Goal: Transaction & Acquisition: Purchase product/service

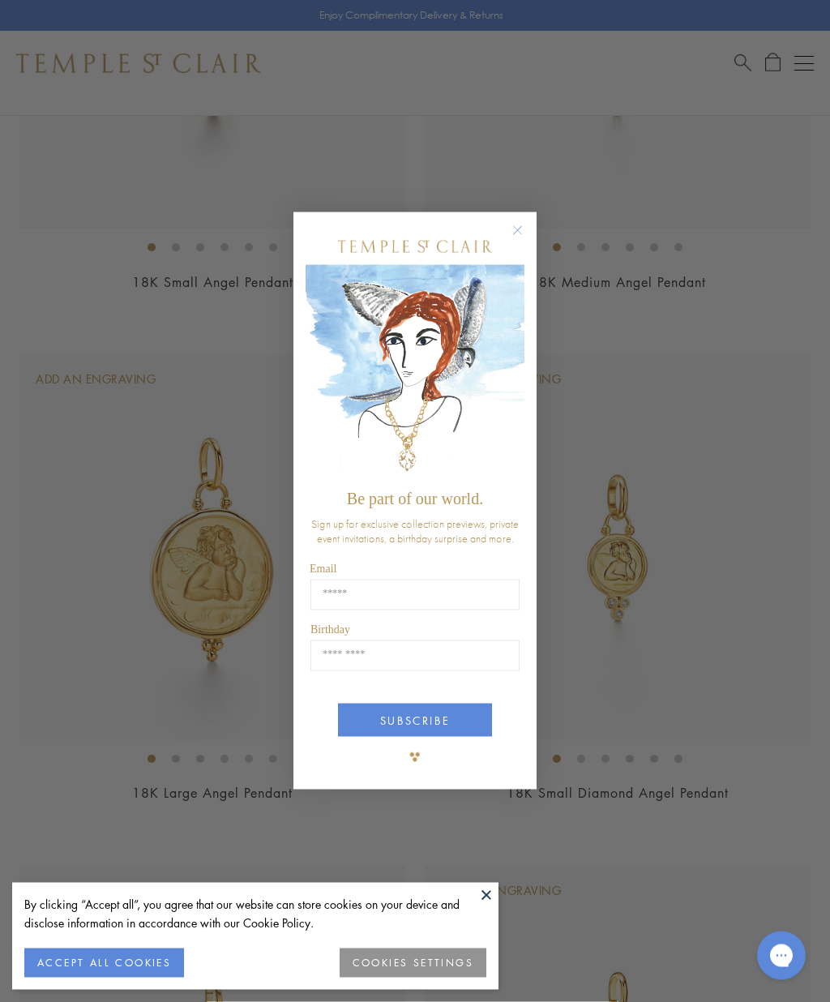
scroll to position [455, 0]
click at [524, 241] on circle "Close dialog" at bounding box center [517, 230] width 19 height 19
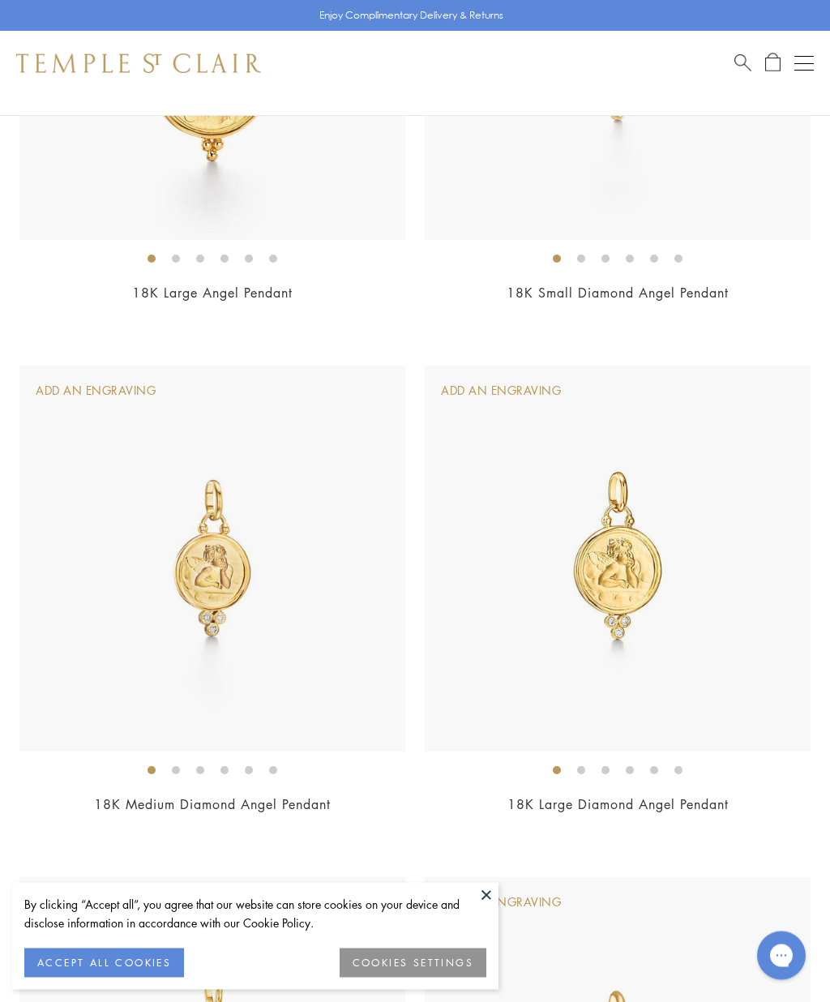
scroll to position [955, 0]
click at [314, 597] on img at bounding box center [213, 559] width 386 height 386
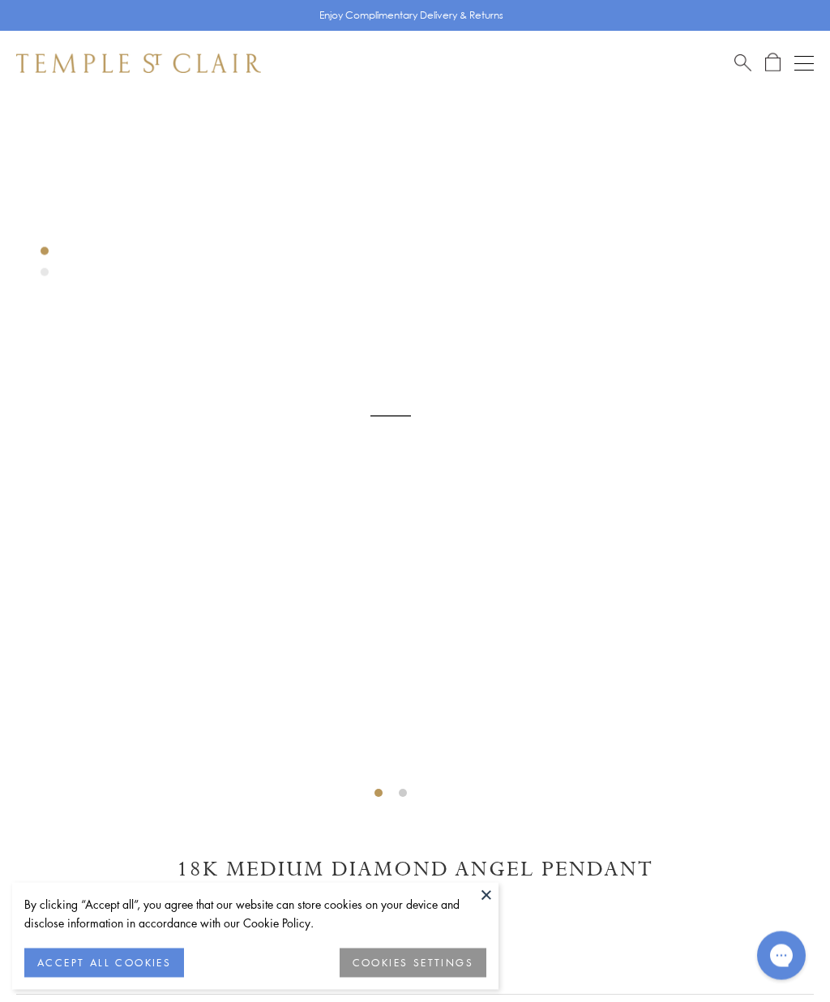
scroll to position [96, 0]
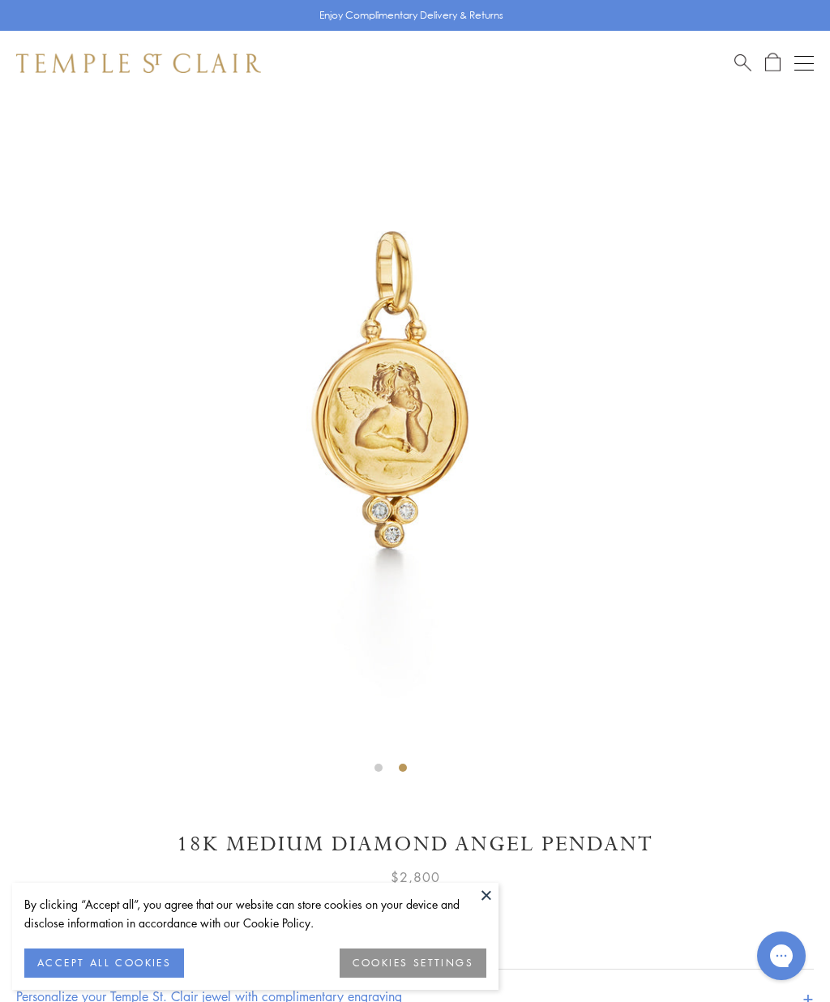
click at [481, 902] on button at bounding box center [486, 895] width 24 height 24
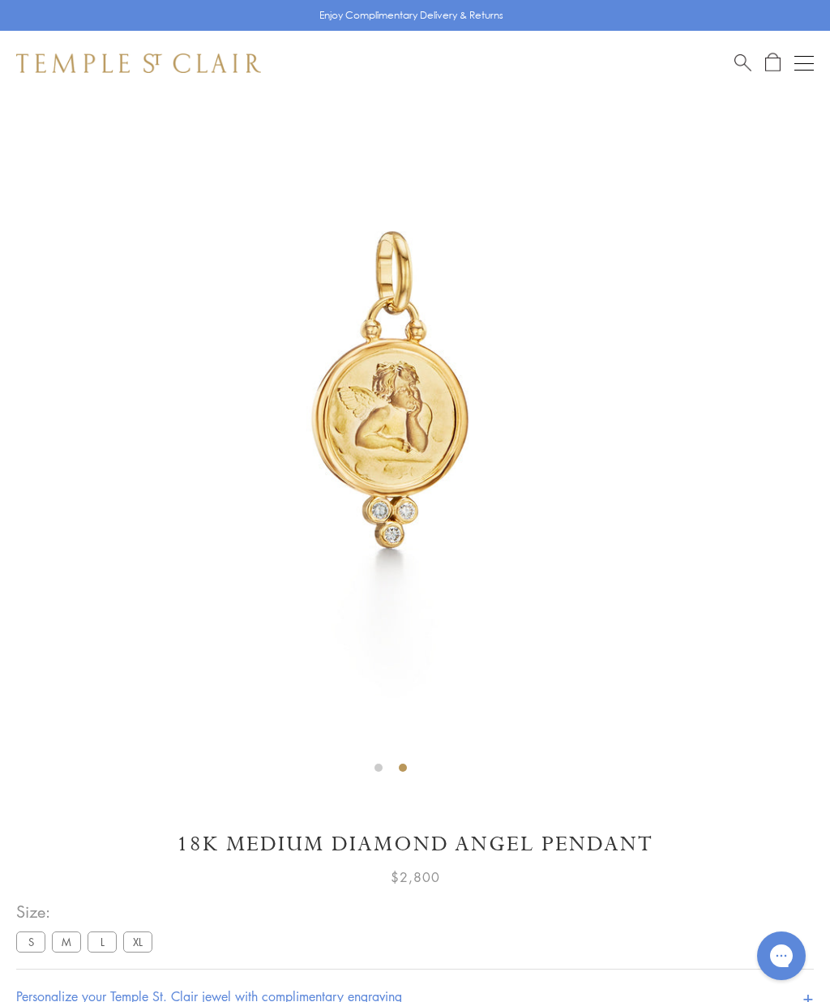
click at [500, 837] on h1 "18K Medium Diamond Angel Pendant" at bounding box center [415, 844] width 798 height 28
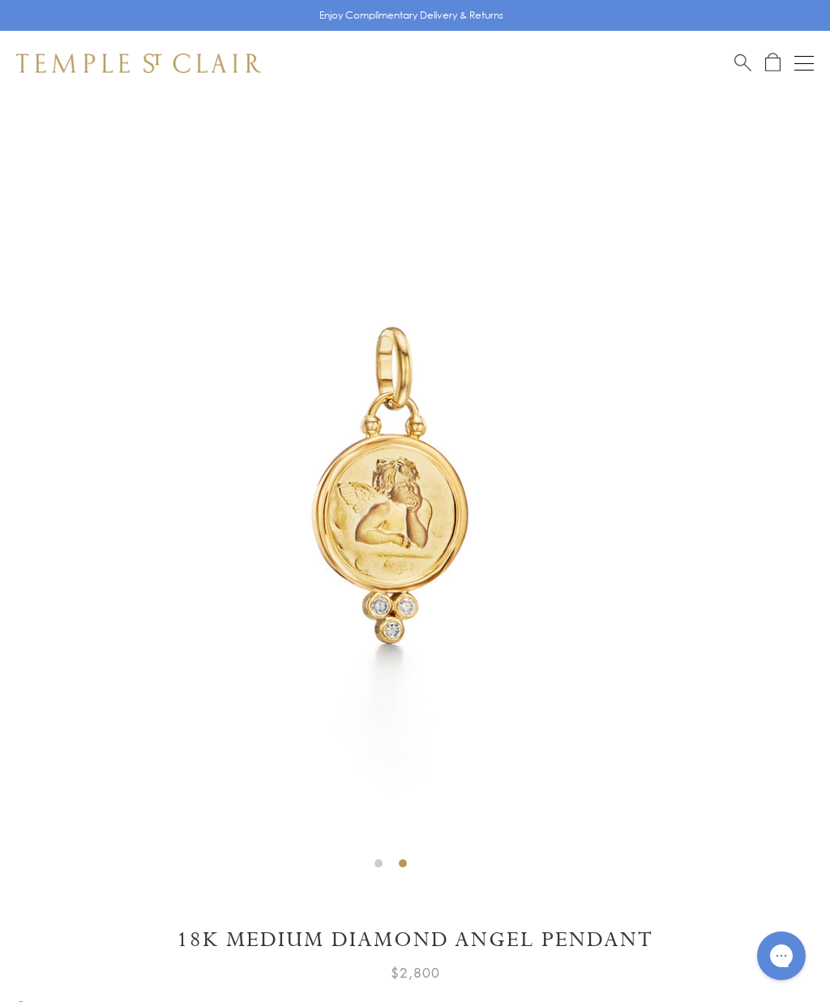
click at [218, 58] on img at bounding box center [138, 63] width 245 height 19
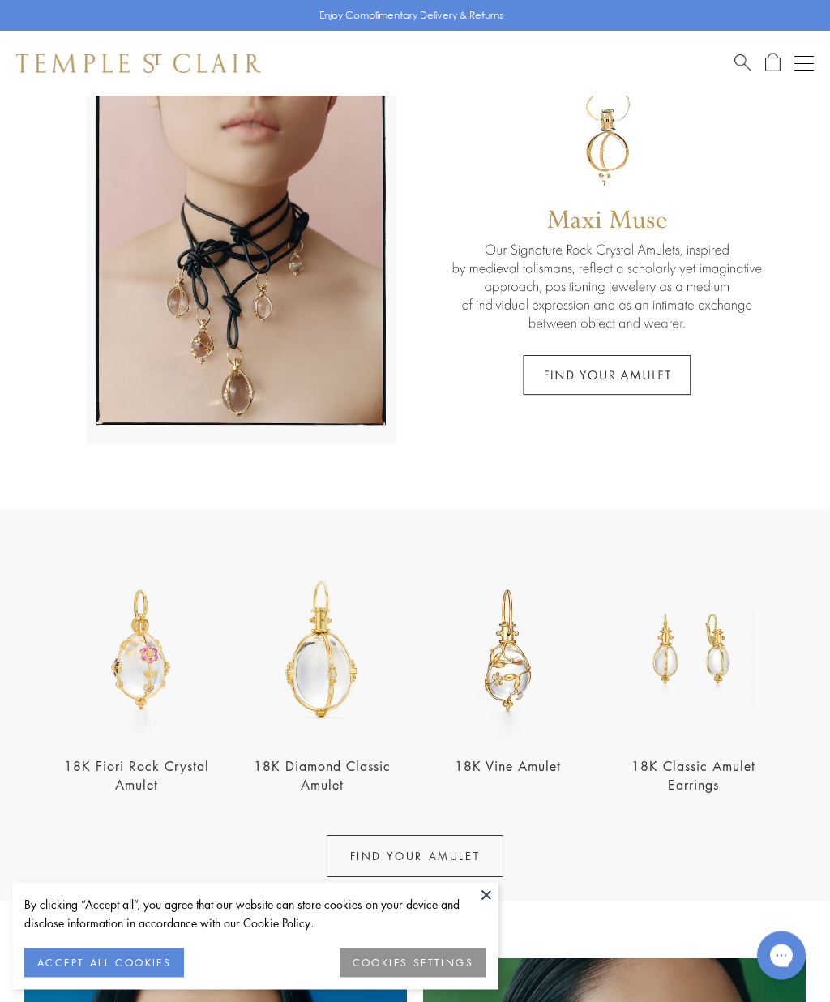
scroll to position [114, 0]
click at [348, 705] on img at bounding box center [322, 649] width 176 height 176
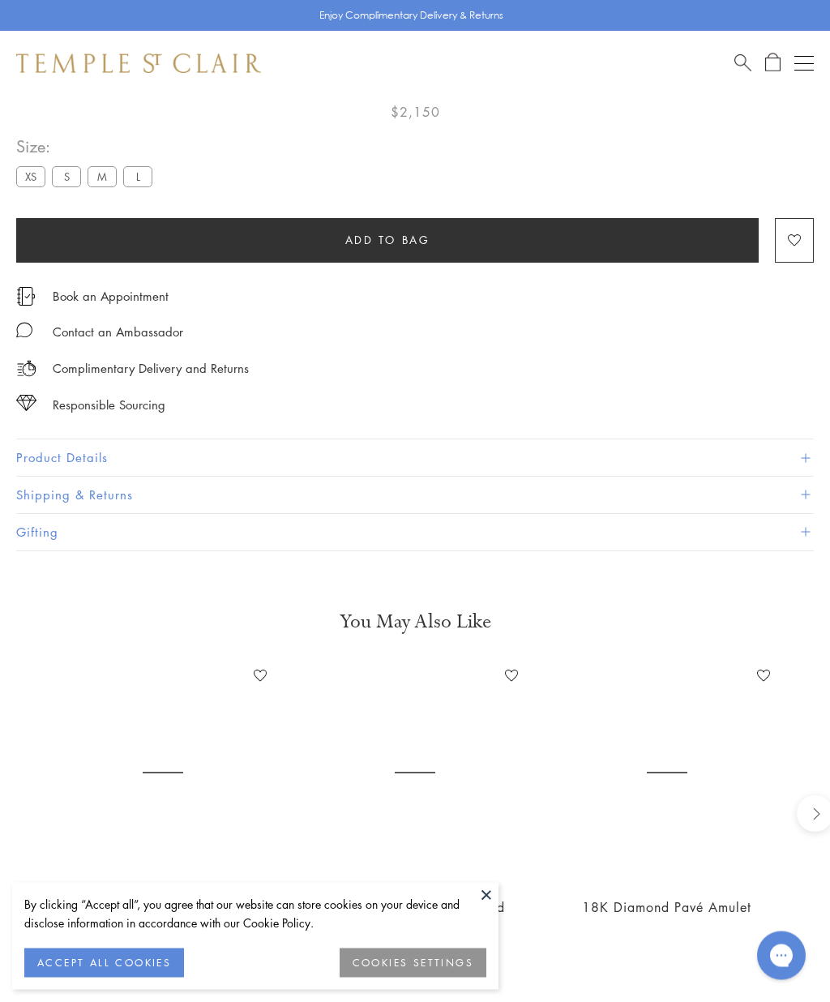
scroll to position [96, 0]
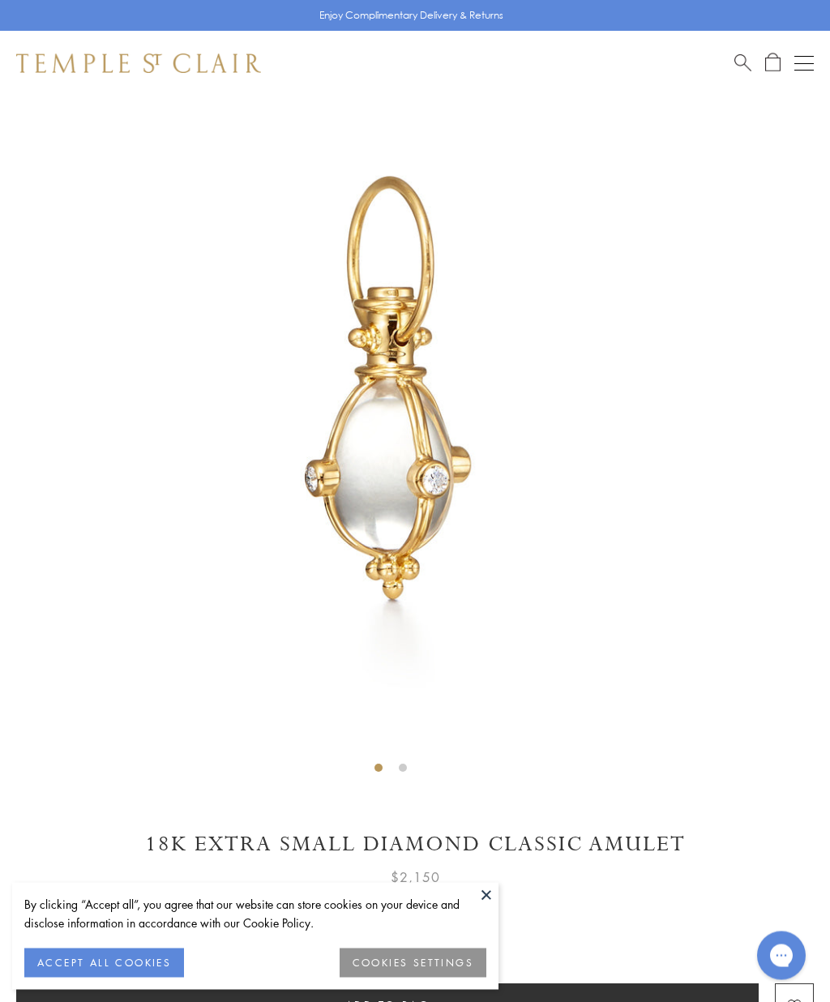
scroll to position [96, 0]
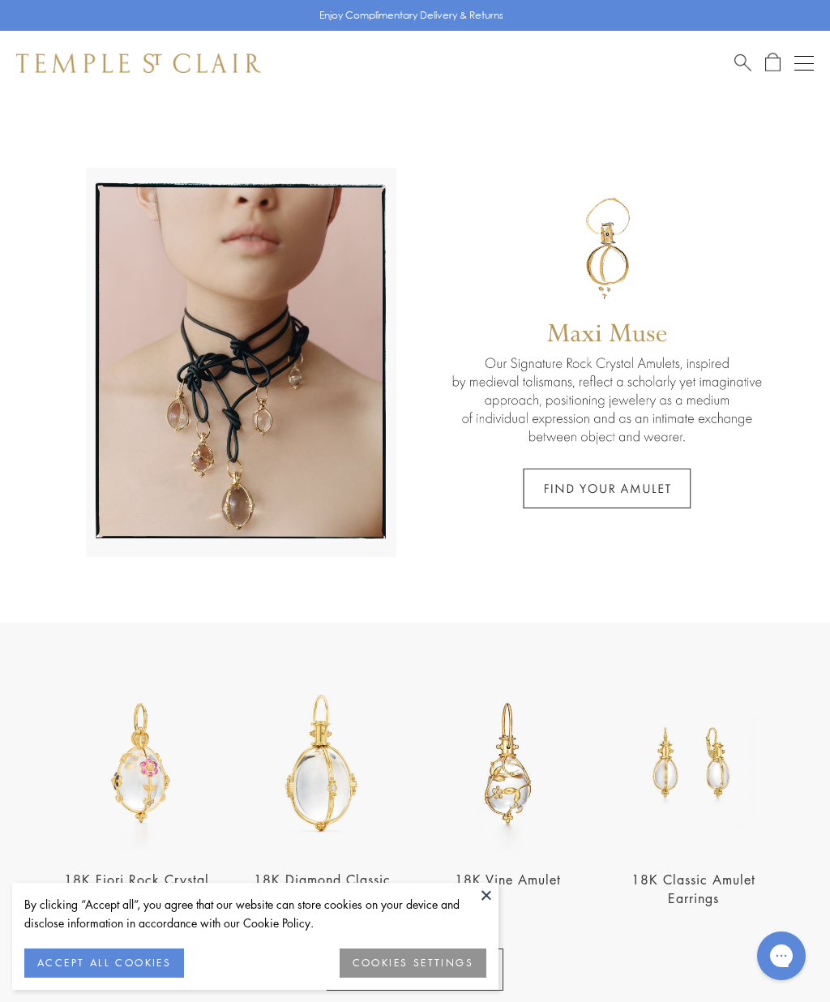
click at [744, 58] on span "Search" at bounding box center [743, 61] width 17 height 17
click at [131, 130] on input "search" at bounding box center [425, 128] width 702 height 19
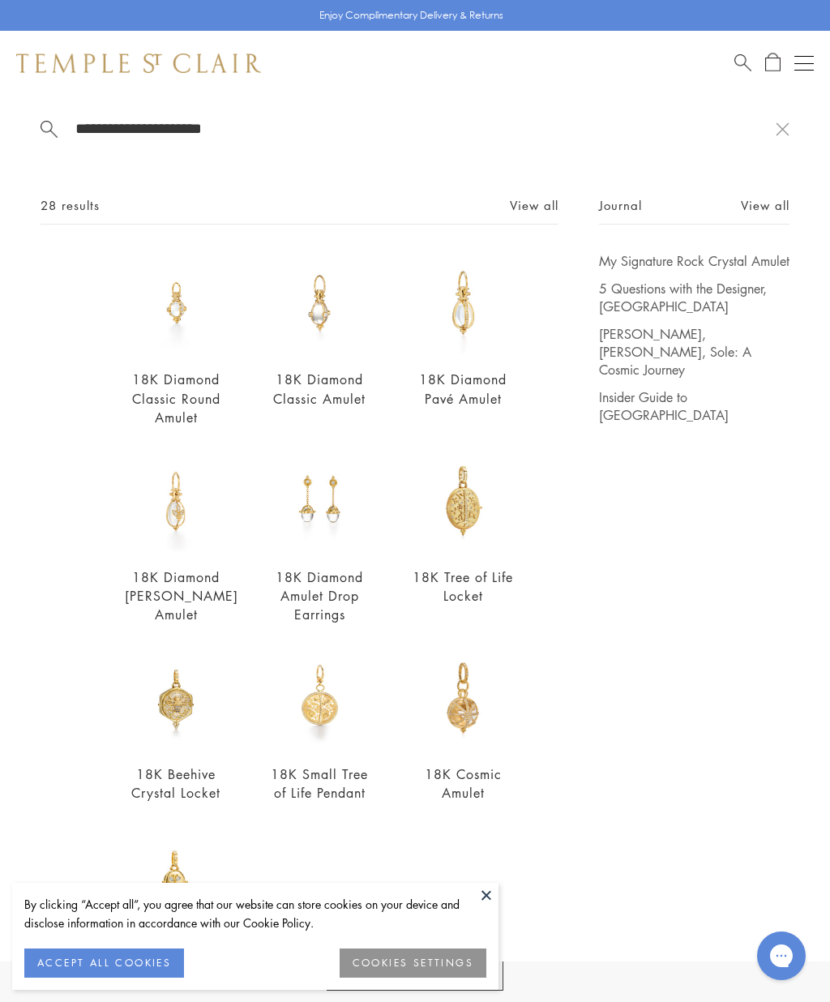
type input "**********"
click at [483, 388] on link "18K Diamond Pavé Amulet" at bounding box center [463, 389] width 88 height 36
click at [348, 385] on link "18K Diamond Classic Amulet" at bounding box center [319, 389] width 92 height 36
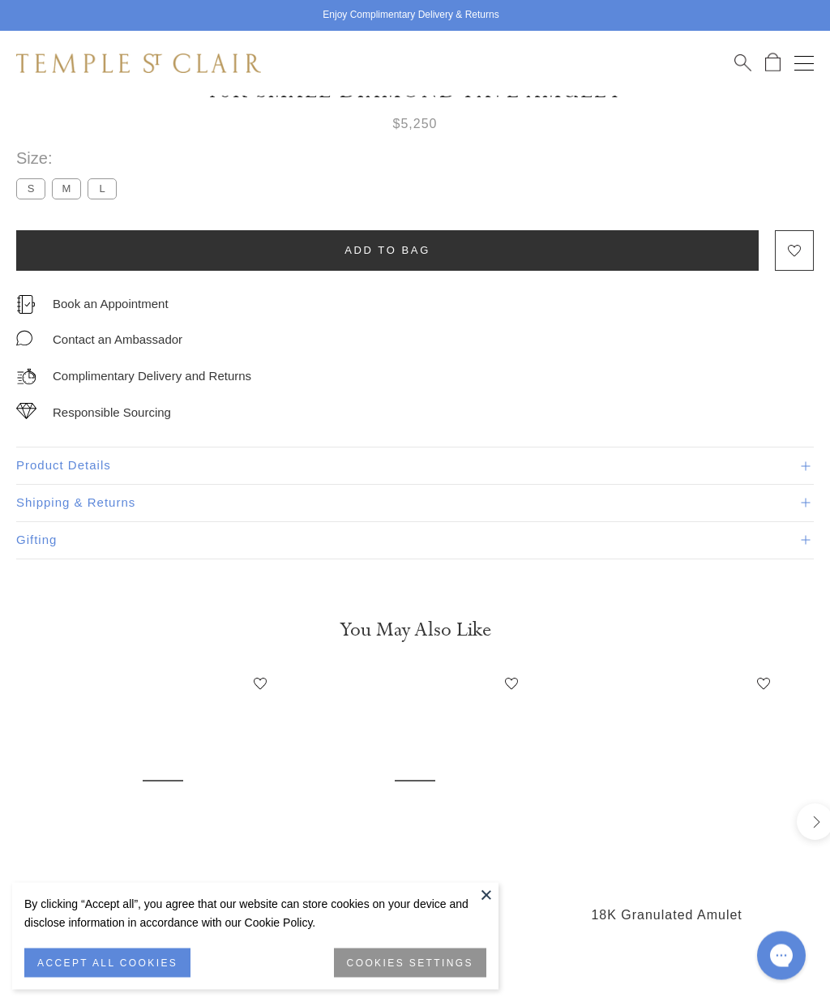
scroll to position [96, 0]
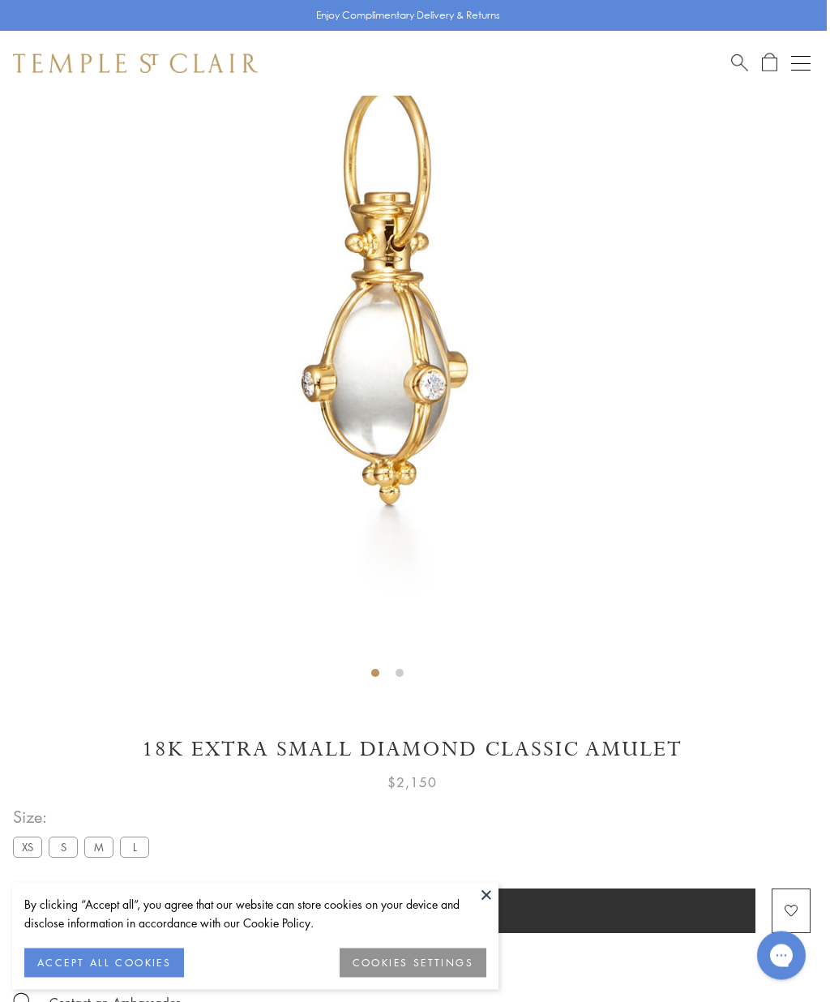
scroll to position [191, 3]
click at [69, 843] on label "S" at bounding box center [63, 847] width 29 height 20
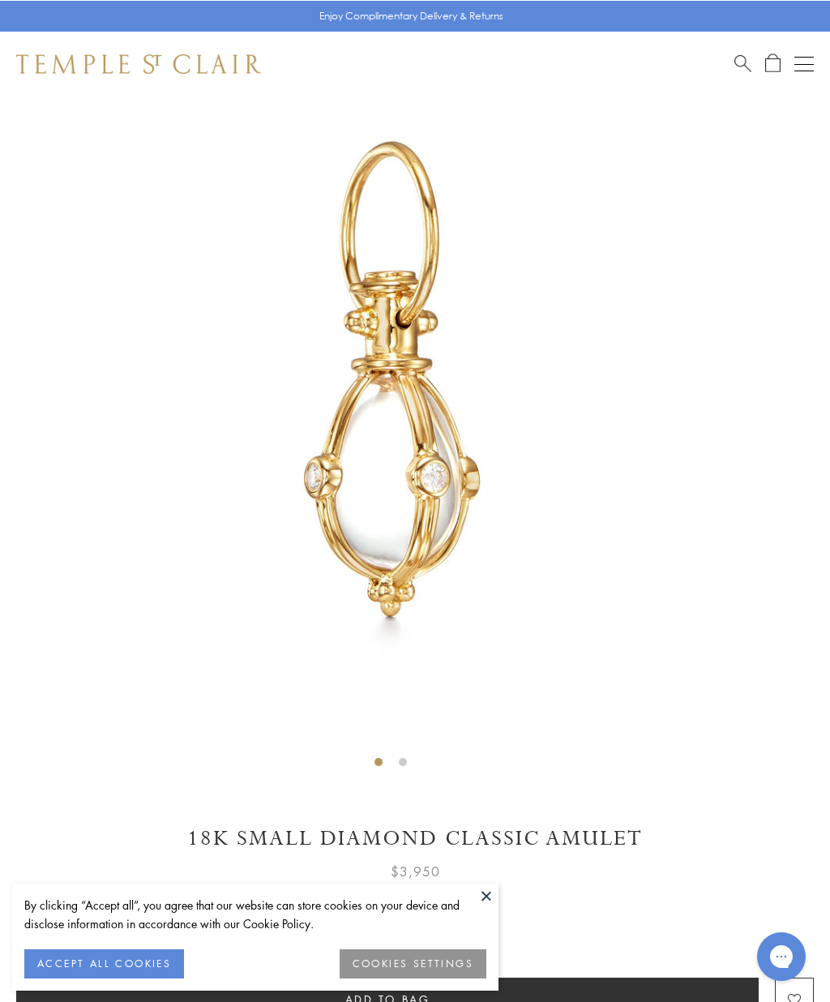
scroll to position [101, 0]
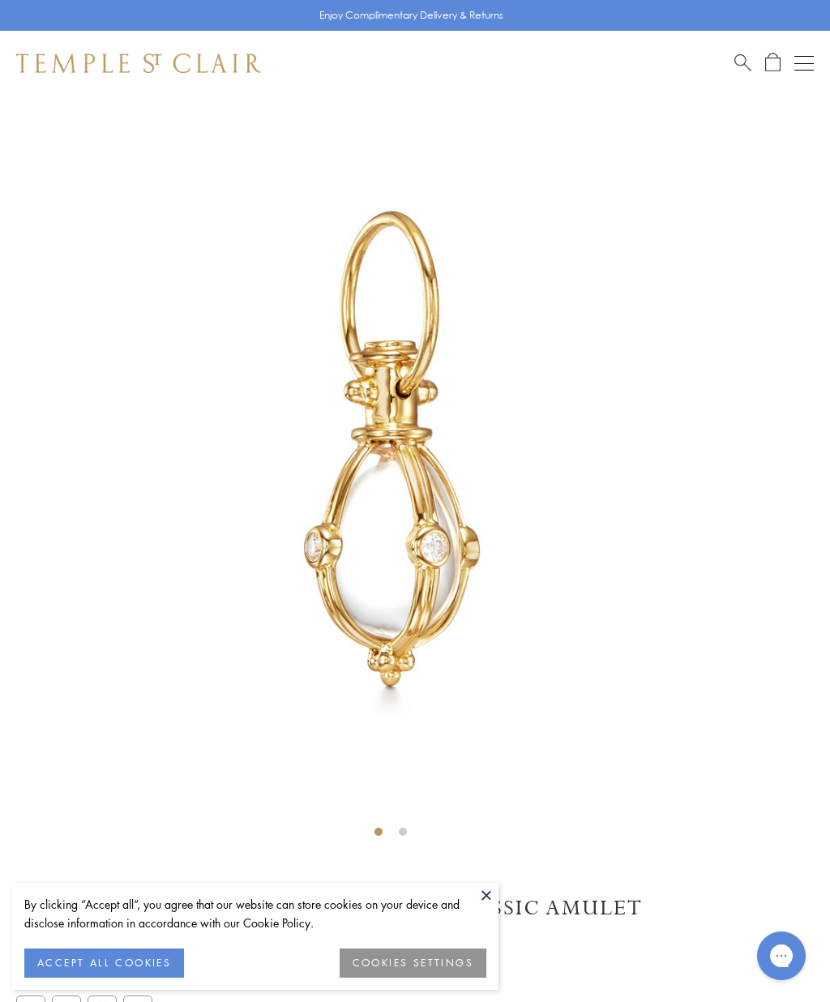
scroll to position [96, 0]
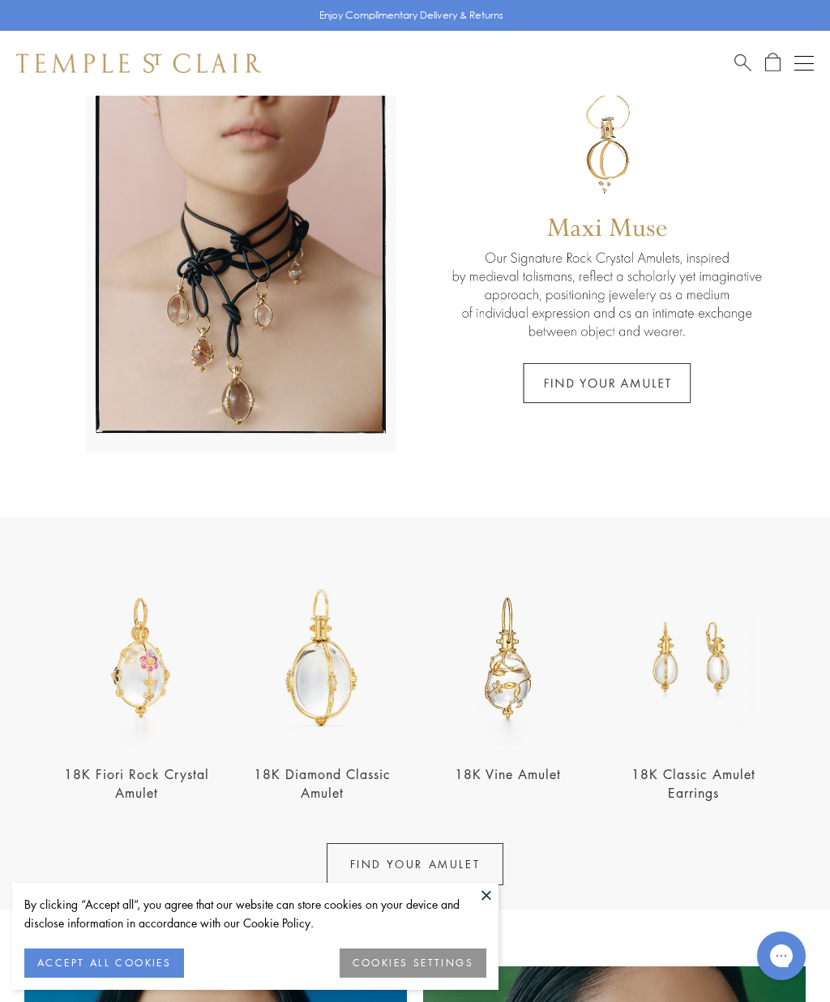
click at [332, 667] on img at bounding box center [322, 658] width 176 height 176
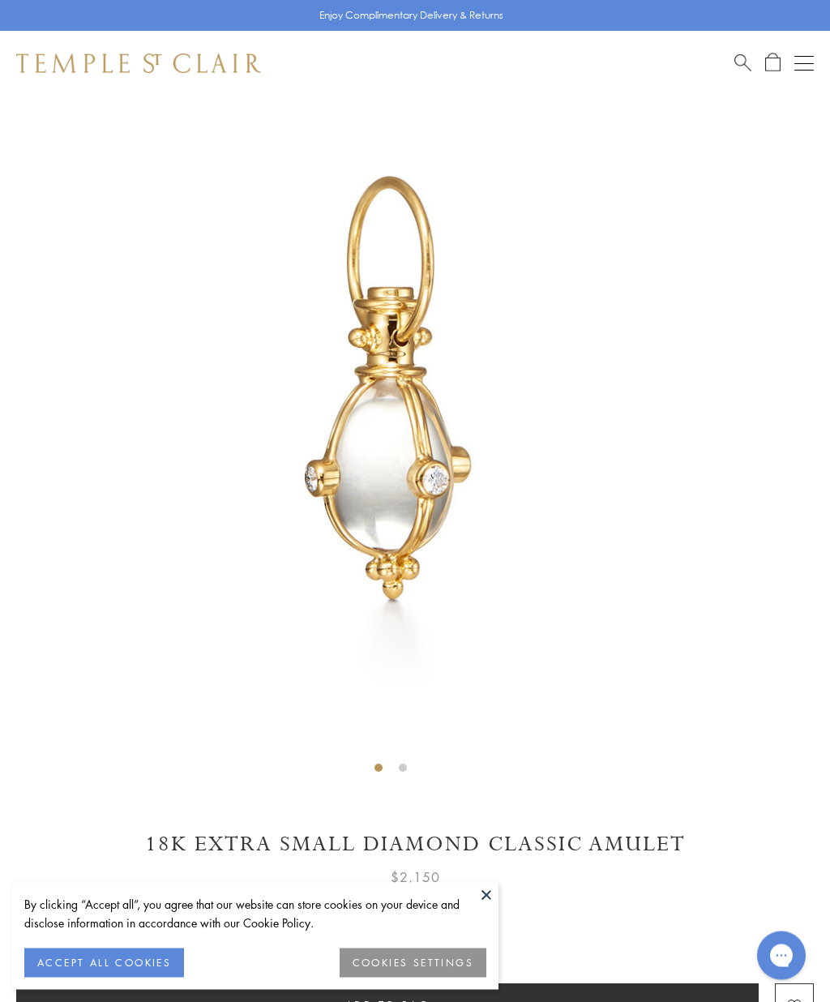
scroll to position [96, 0]
click at [490, 895] on button at bounding box center [486, 895] width 24 height 24
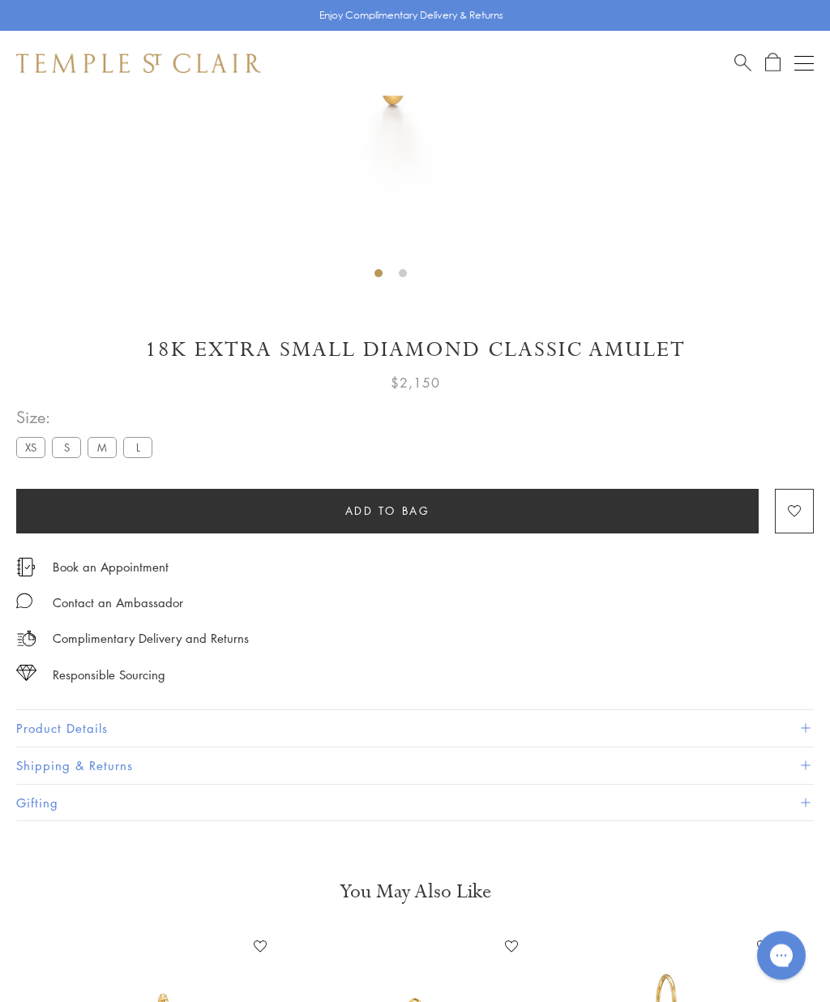
scroll to position [605, 0]
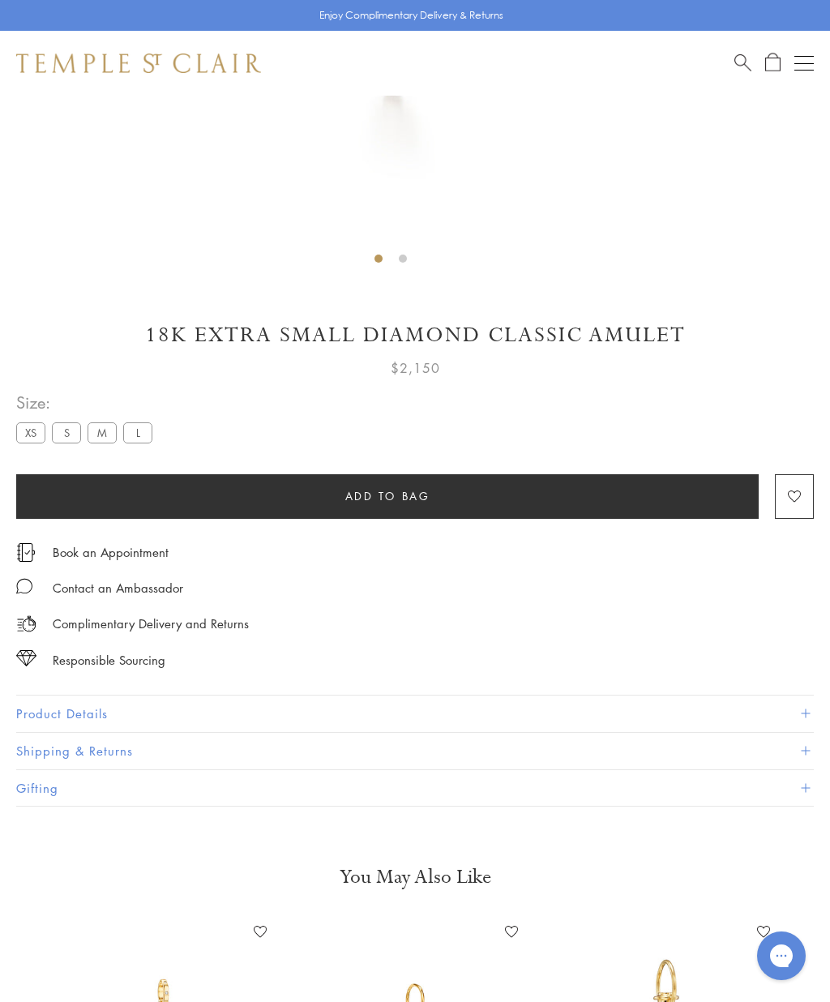
click at [85, 713] on button "Product Details" at bounding box center [415, 714] width 798 height 36
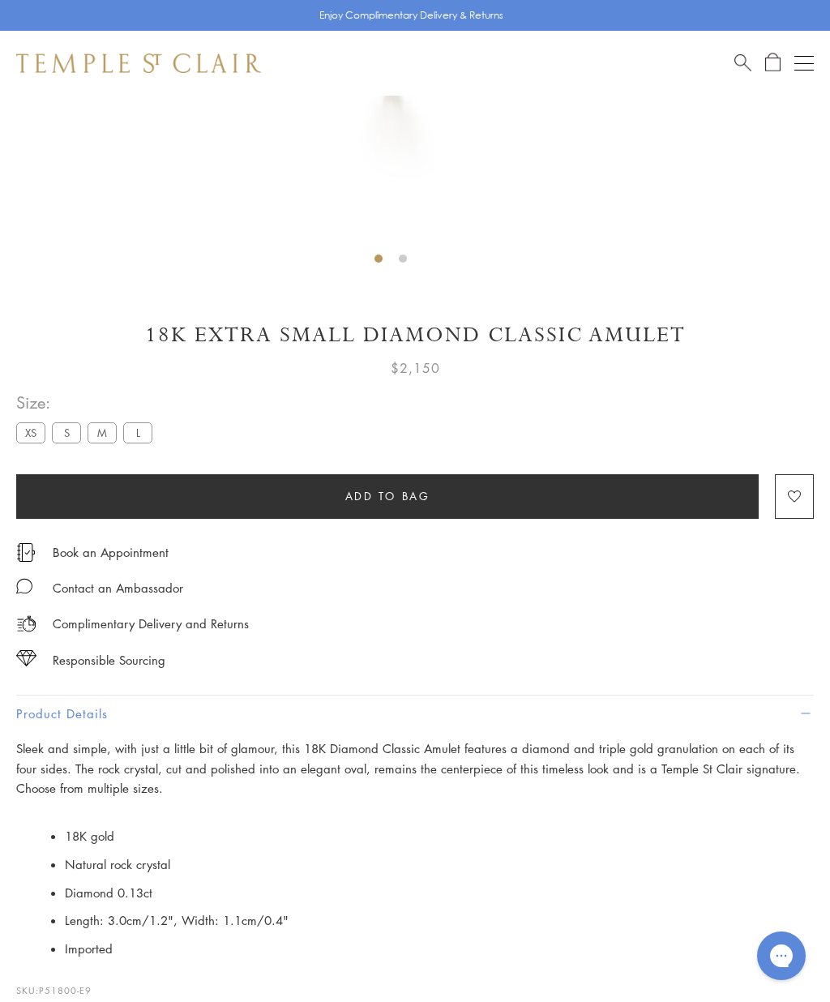
click at [66, 430] on label "S" at bounding box center [66, 433] width 29 height 20
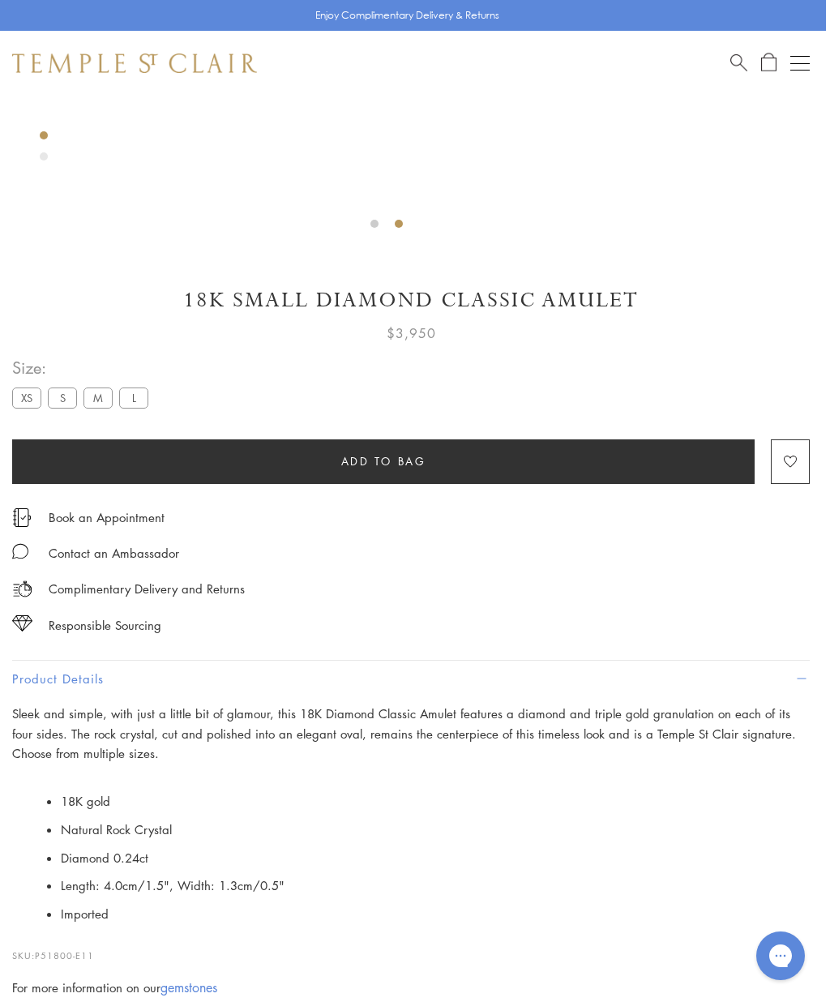
scroll to position [683, 3]
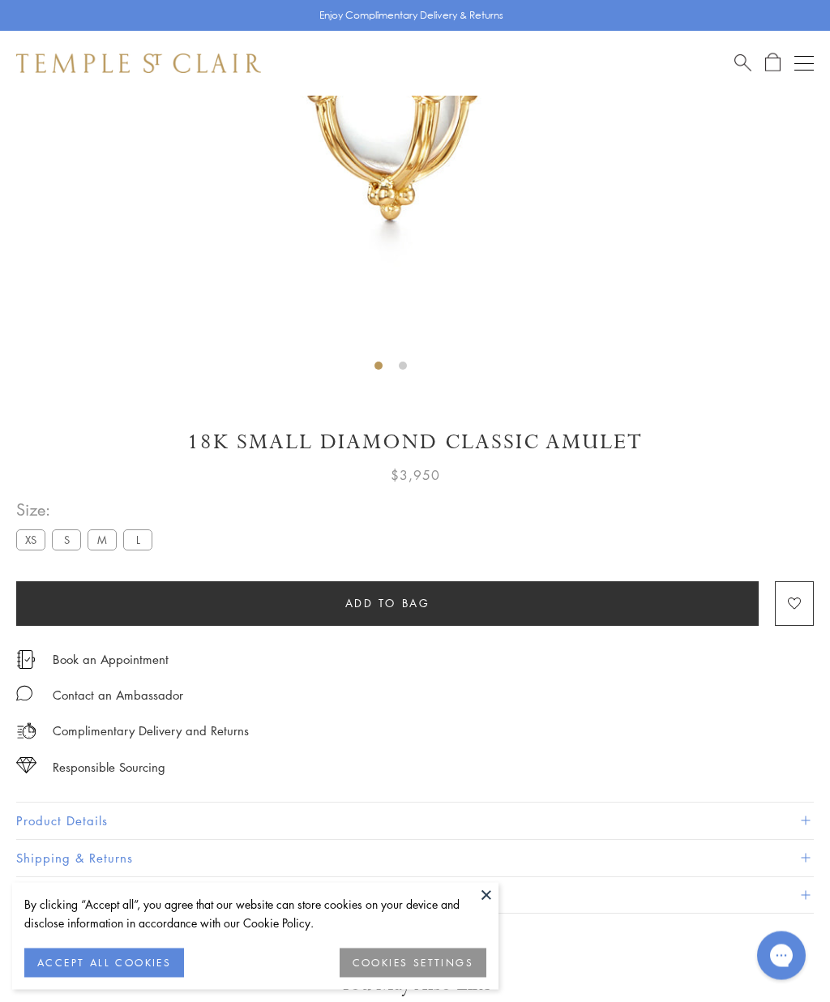
scroll to position [500, 0]
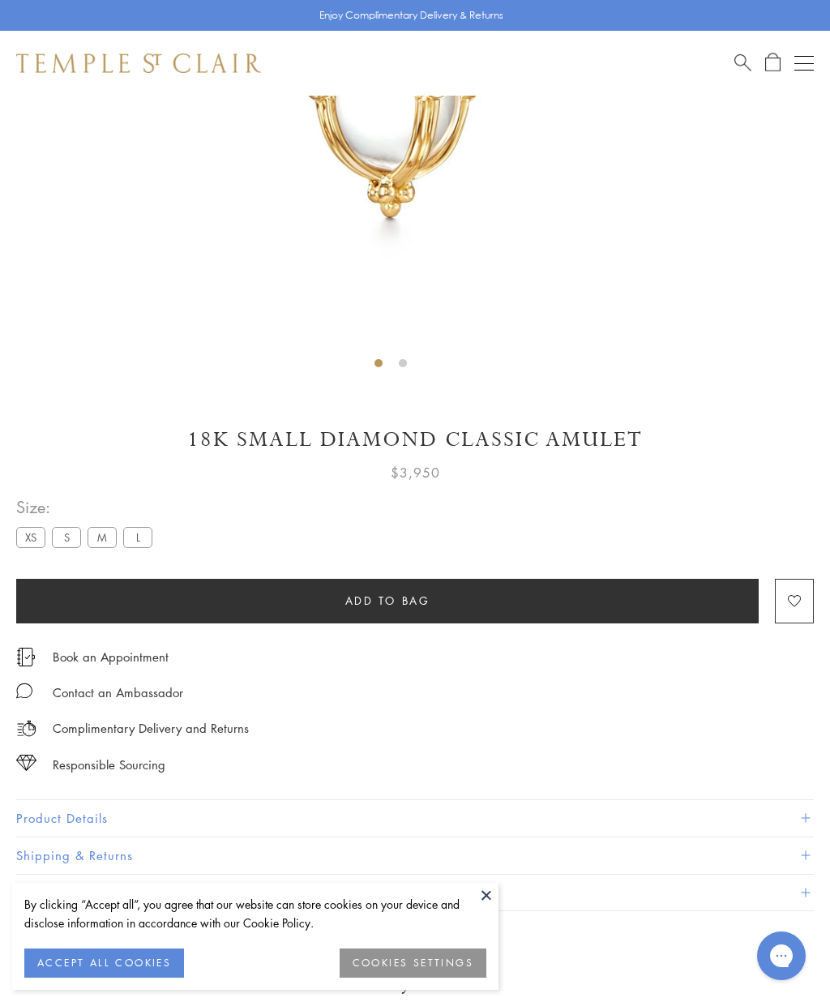
click at [809, 814] on span at bounding box center [805, 818] width 9 height 9
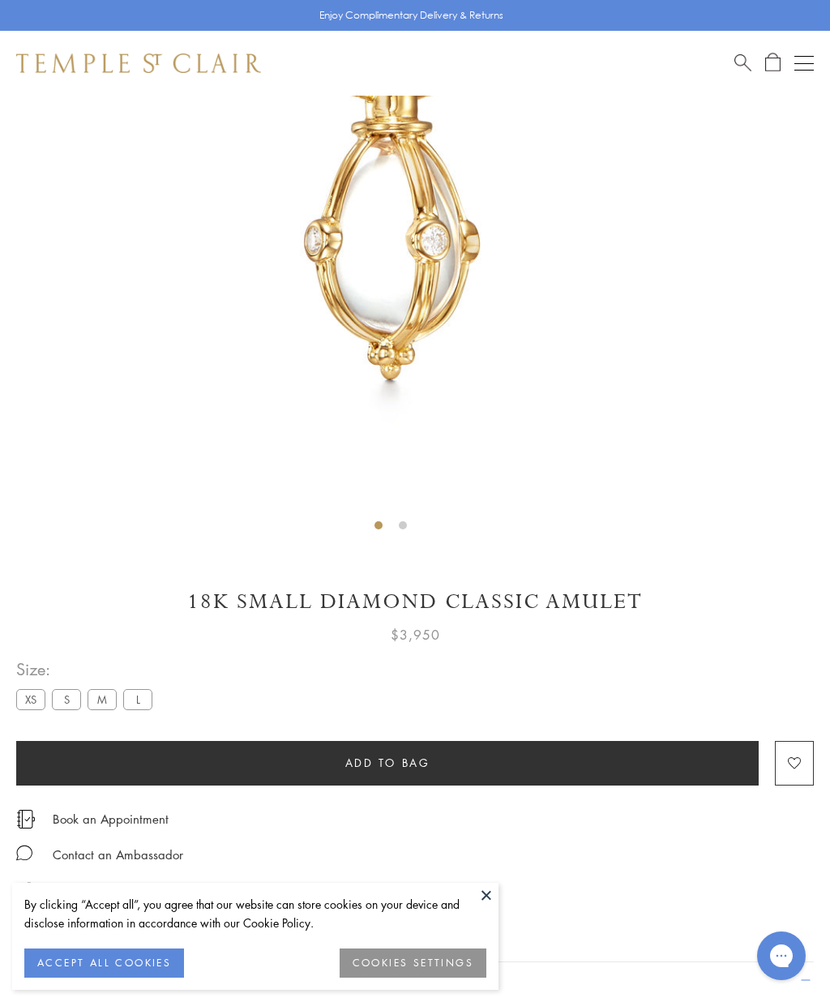
scroll to position [324, 0]
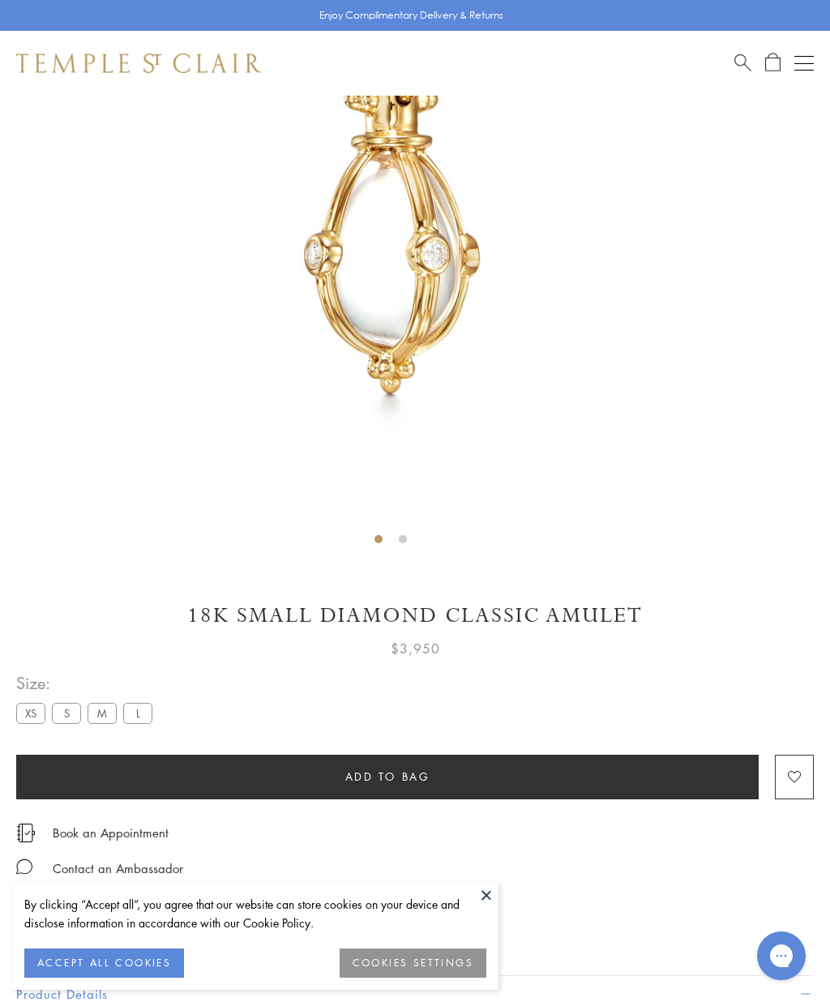
click at [31, 716] on label "XS" at bounding box center [30, 713] width 29 height 20
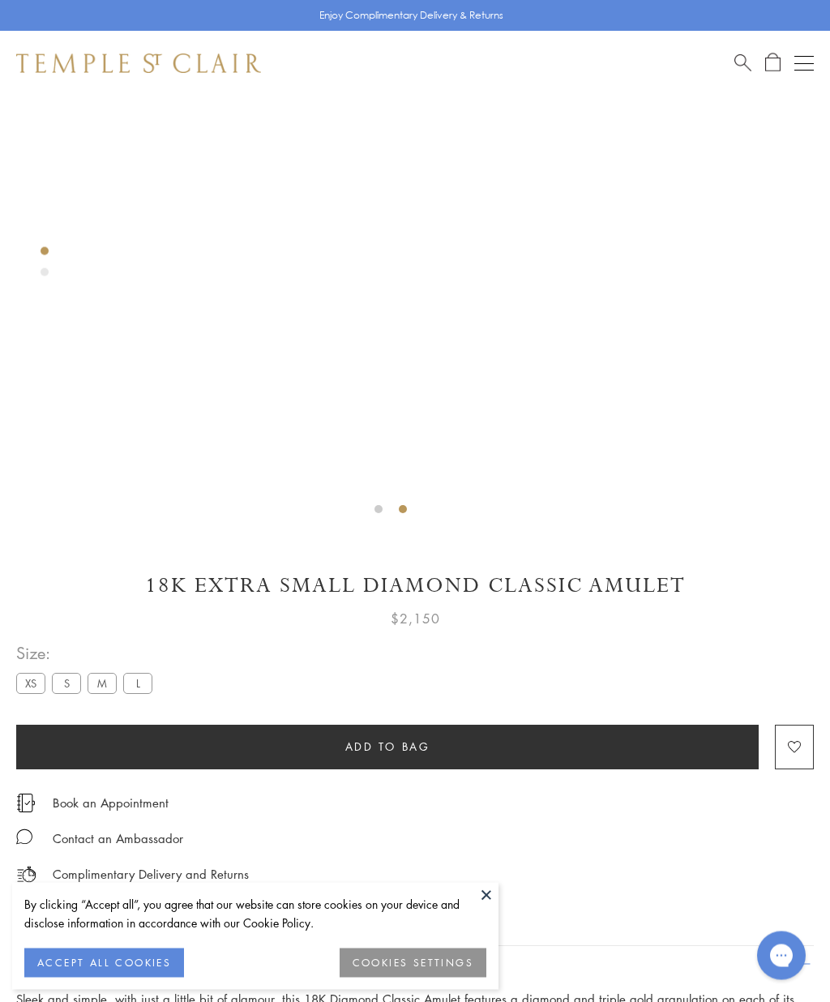
scroll to position [354, 0]
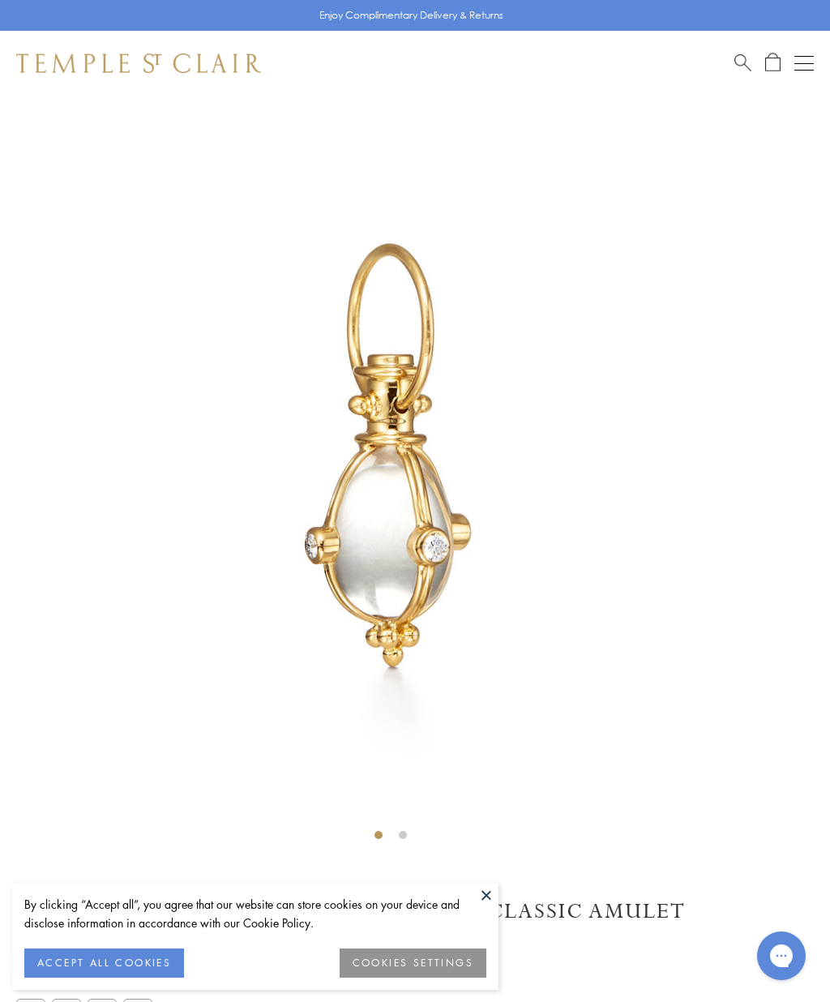
scroll to position [96, 0]
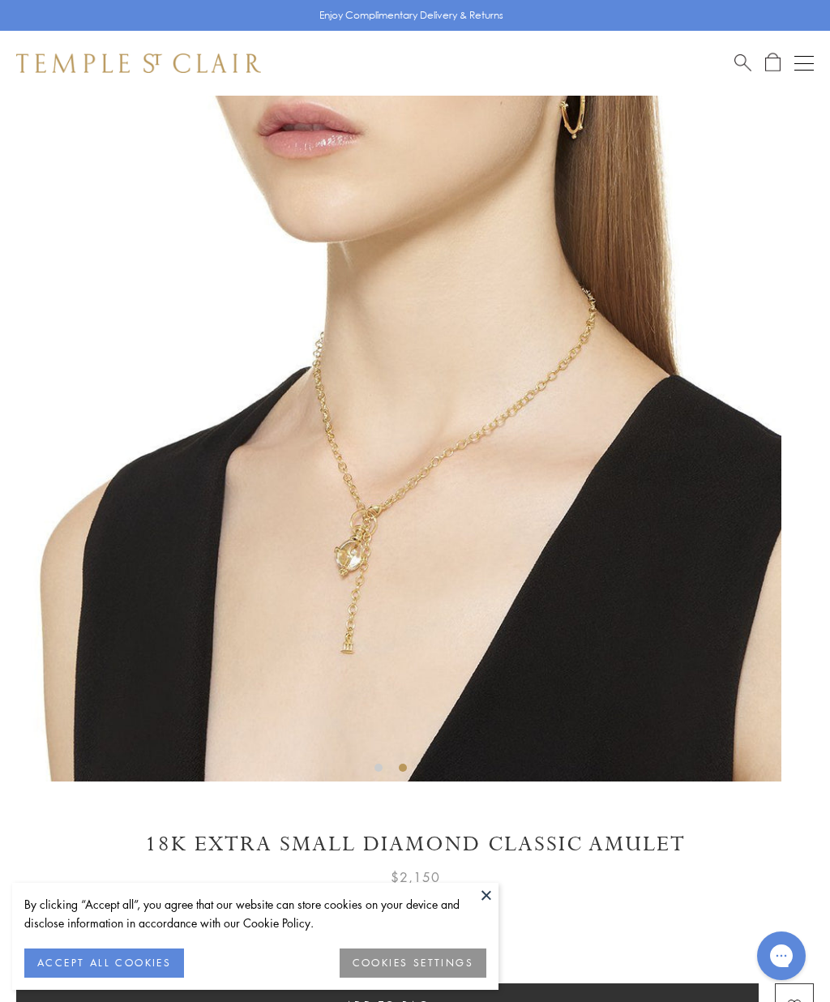
click at [485, 896] on button at bounding box center [486, 895] width 24 height 24
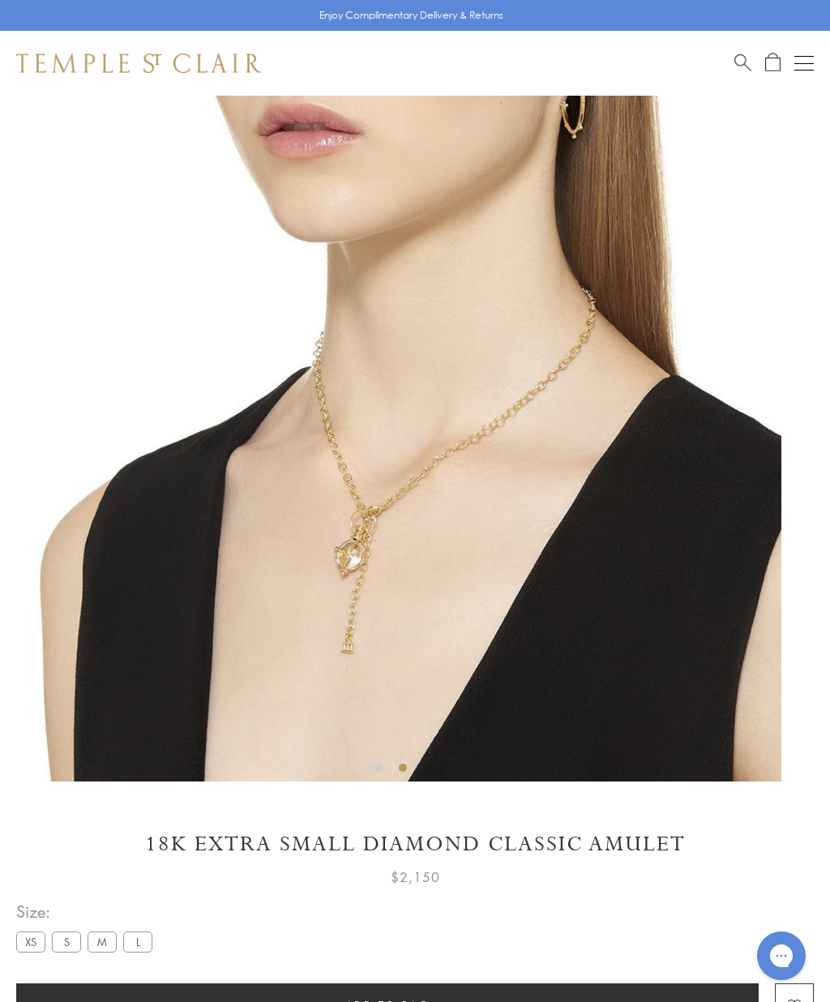
click at [64, 937] on label "S" at bounding box center [66, 942] width 29 height 20
